Goal: Information Seeking & Learning: Find specific fact

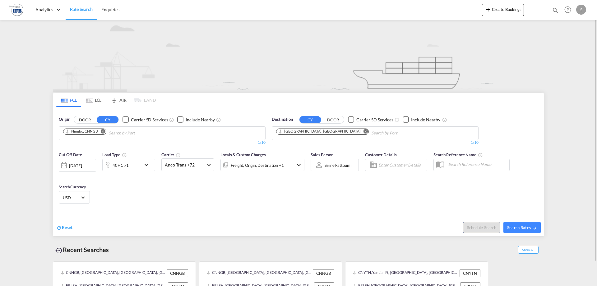
click at [103, 129] on md-icon "Remove" at bounding box center [103, 131] width 5 height 5
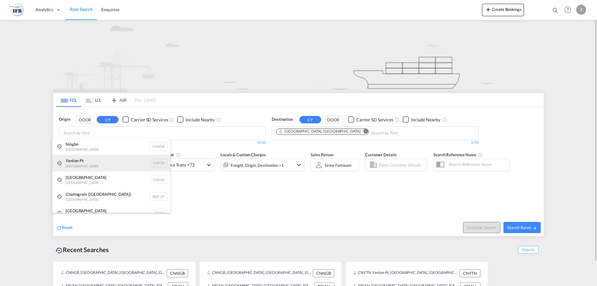
click at [89, 164] on div "Yantian Pt China CNYTN" at bounding box center [111, 163] width 118 height 17
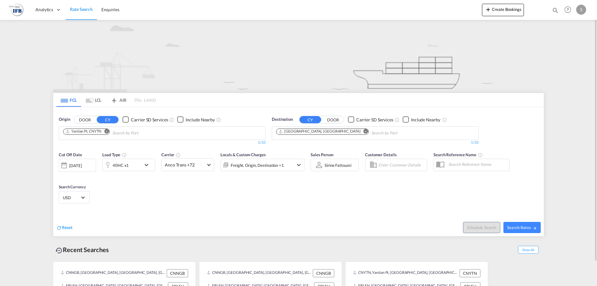
click at [82, 165] on div "[DATE]" at bounding box center [75, 166] width 13 height 6
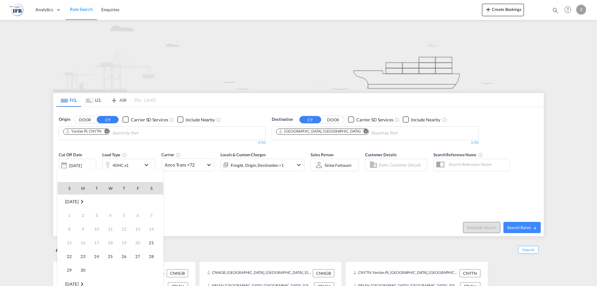
scroll to position [247, 0]
click at [78, 257] on span "22" at bounding box center [83, 256] width 12 height 12
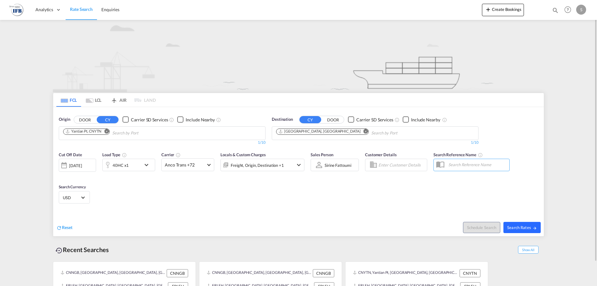
click at [530, 225] on span "Search Rates" at bounding box center [522, 227] width 30 height 5
type input "CNYTN to FRLEH / [DATE]"
